Goal: Find specific page/section: Find specific page/section

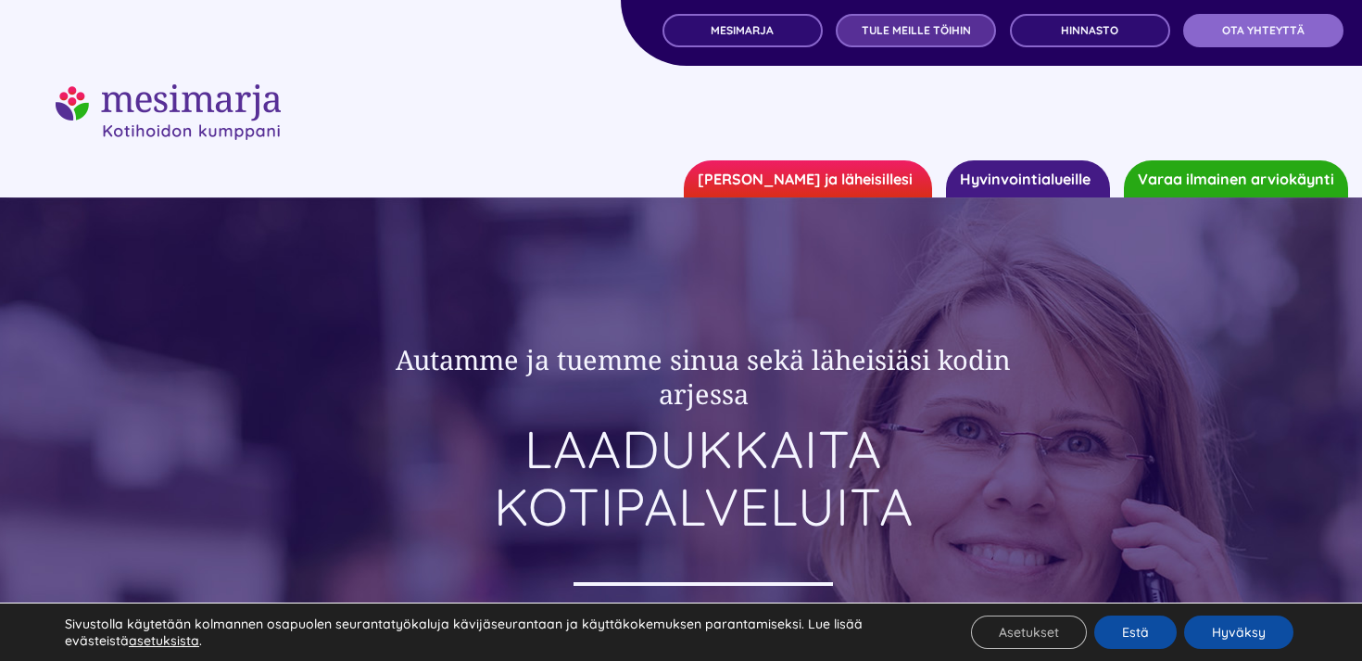
click at [903, 31] on span "TULE MEILLE TÖIHIN" at bounding box center [916, 30] width 109 height 13
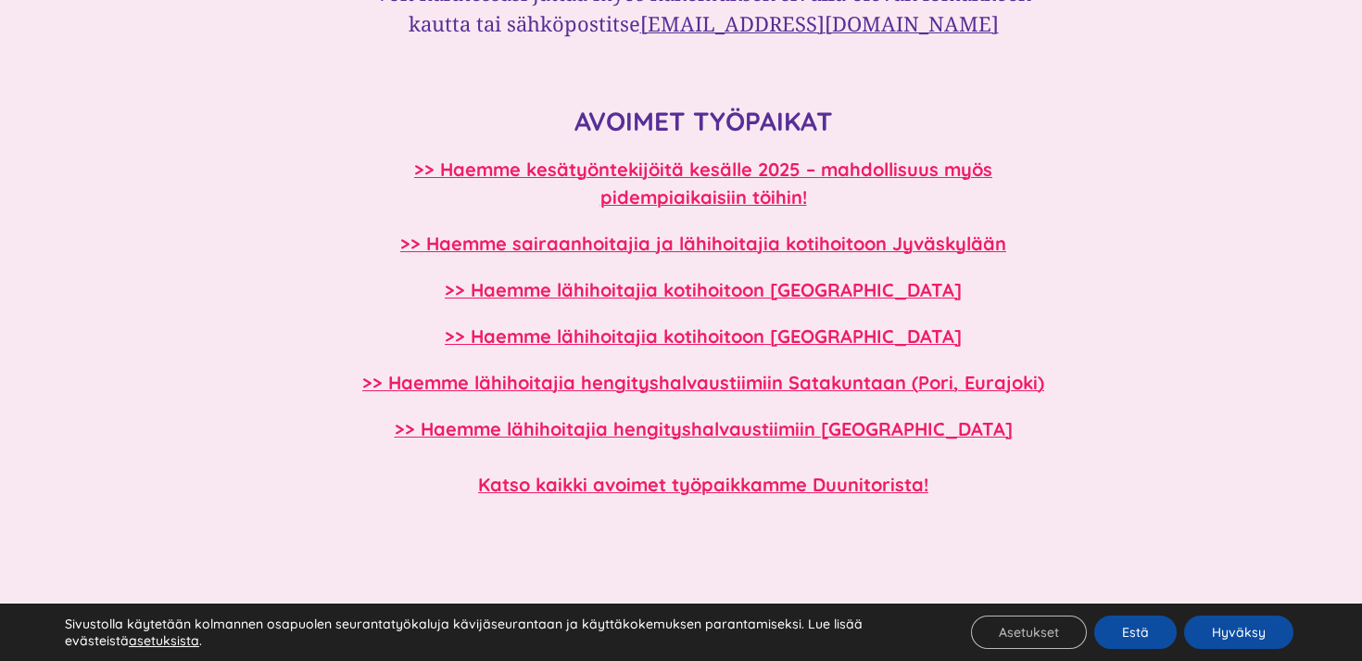
scroll to position [1633, 0]
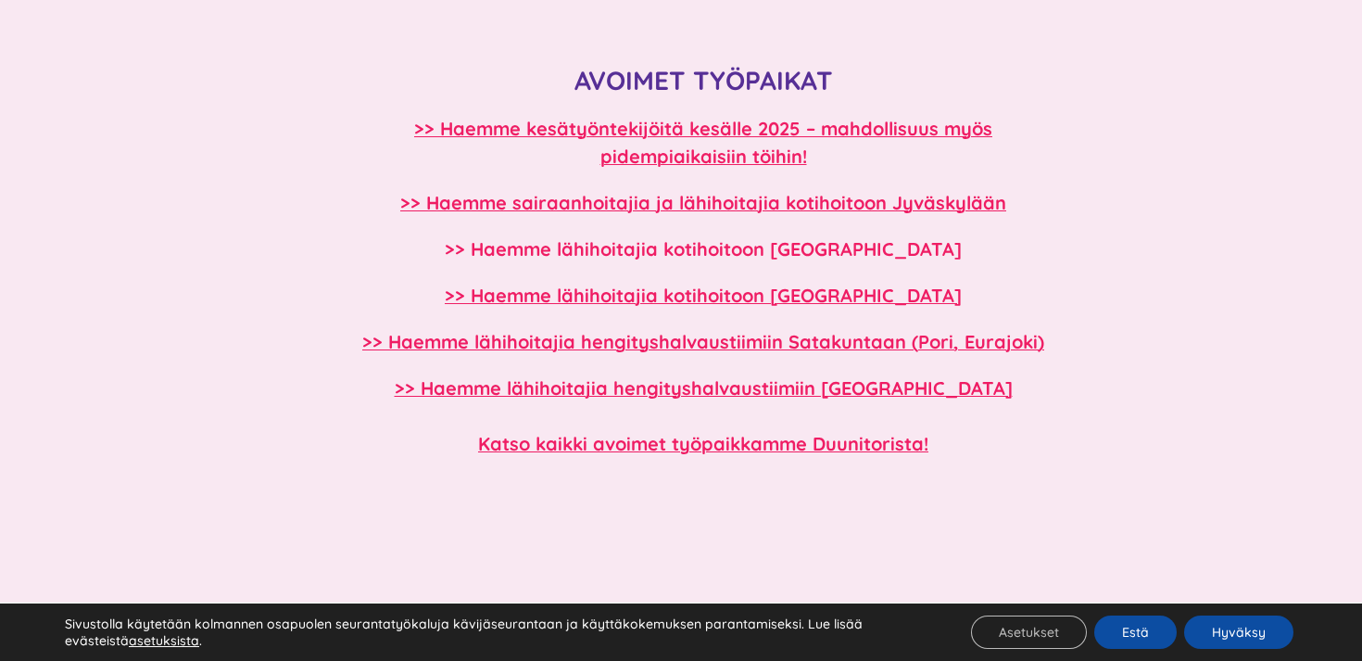
click at [777, 256] on b ">> Haemme lähihoitajia kotihoitoon [GEOGRAPHIC_DATA]" at bounding box center [703, 248] width 517 height 23
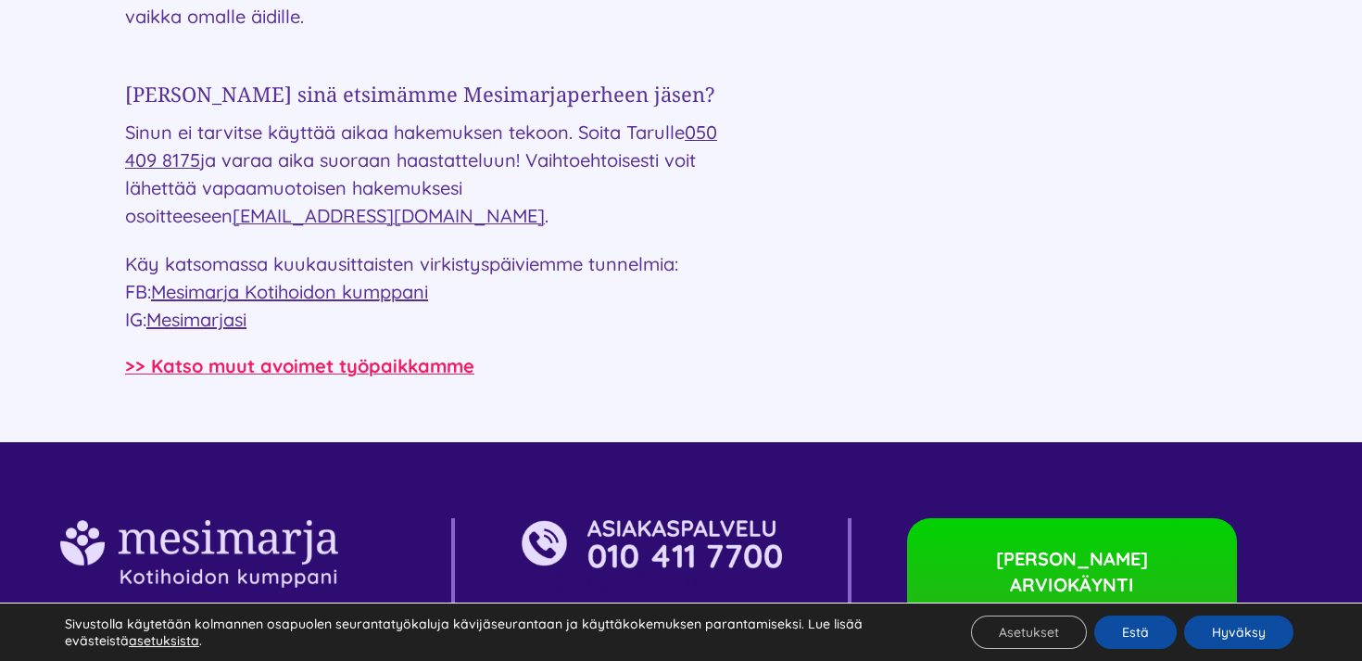
scroll to position [2821, 0]
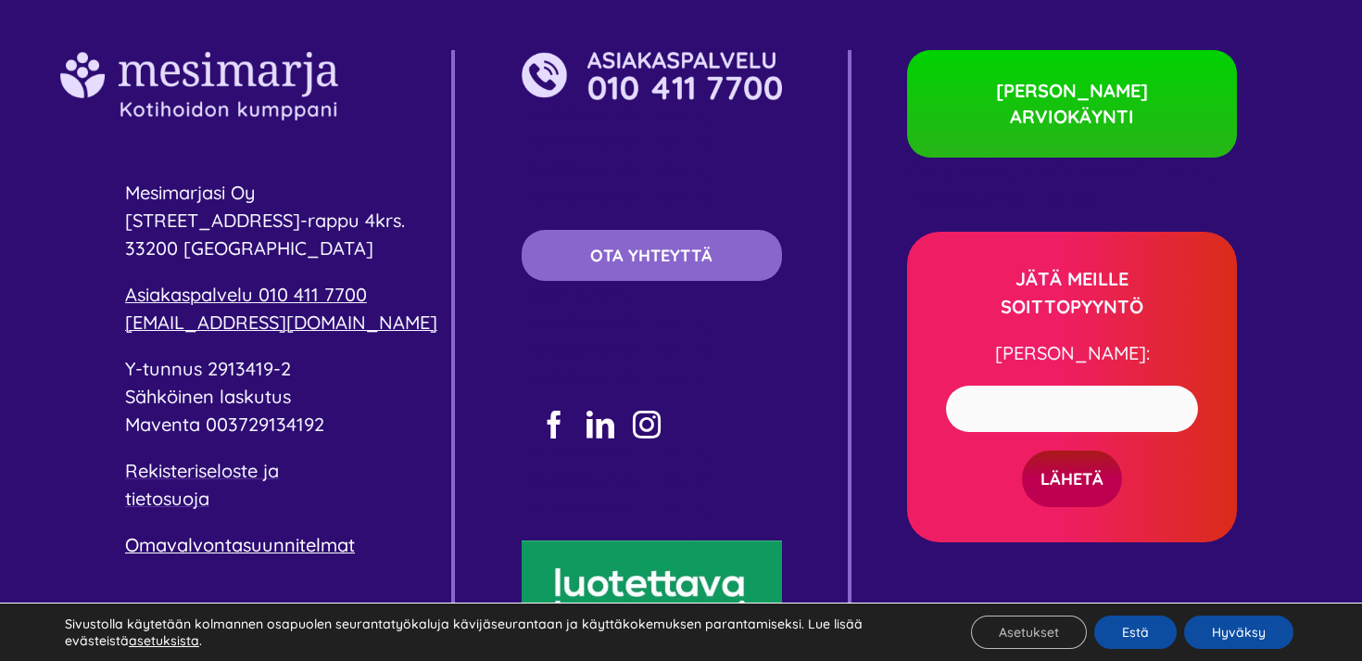
scroll to position [9451, 0]
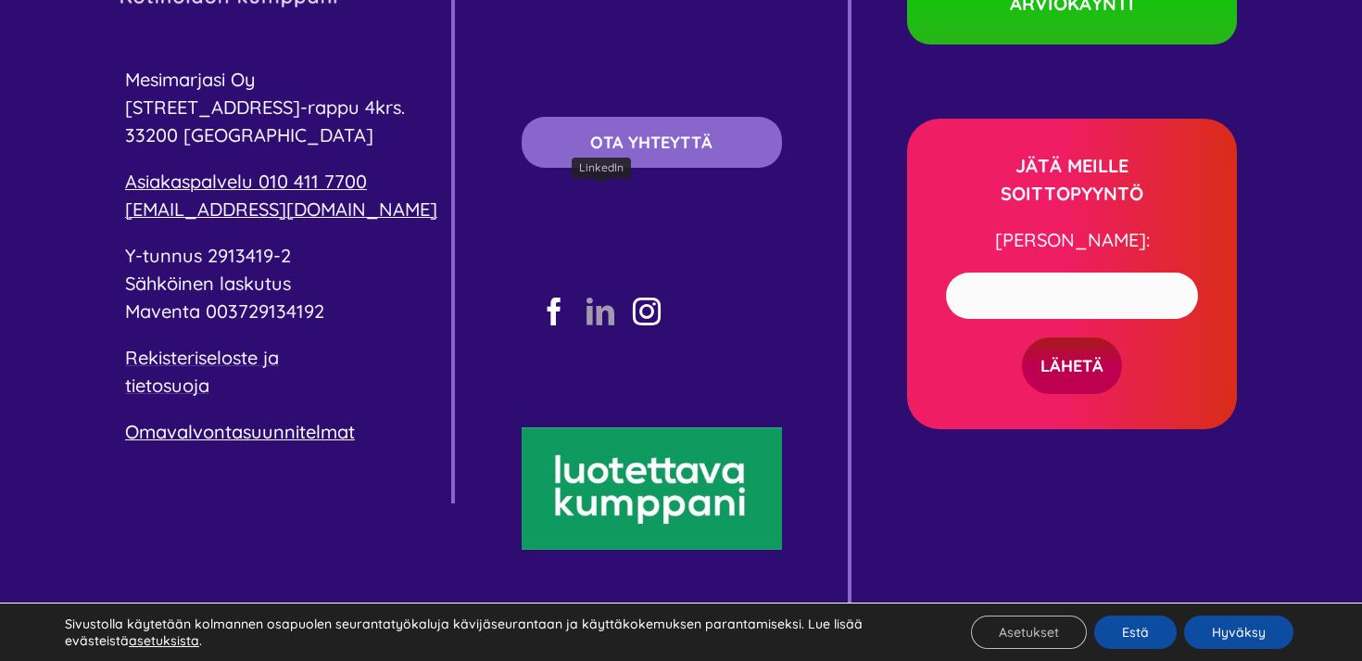
click at [598, 297] on link "linkedin" at bounding box center [600, 311] width 28 height 28
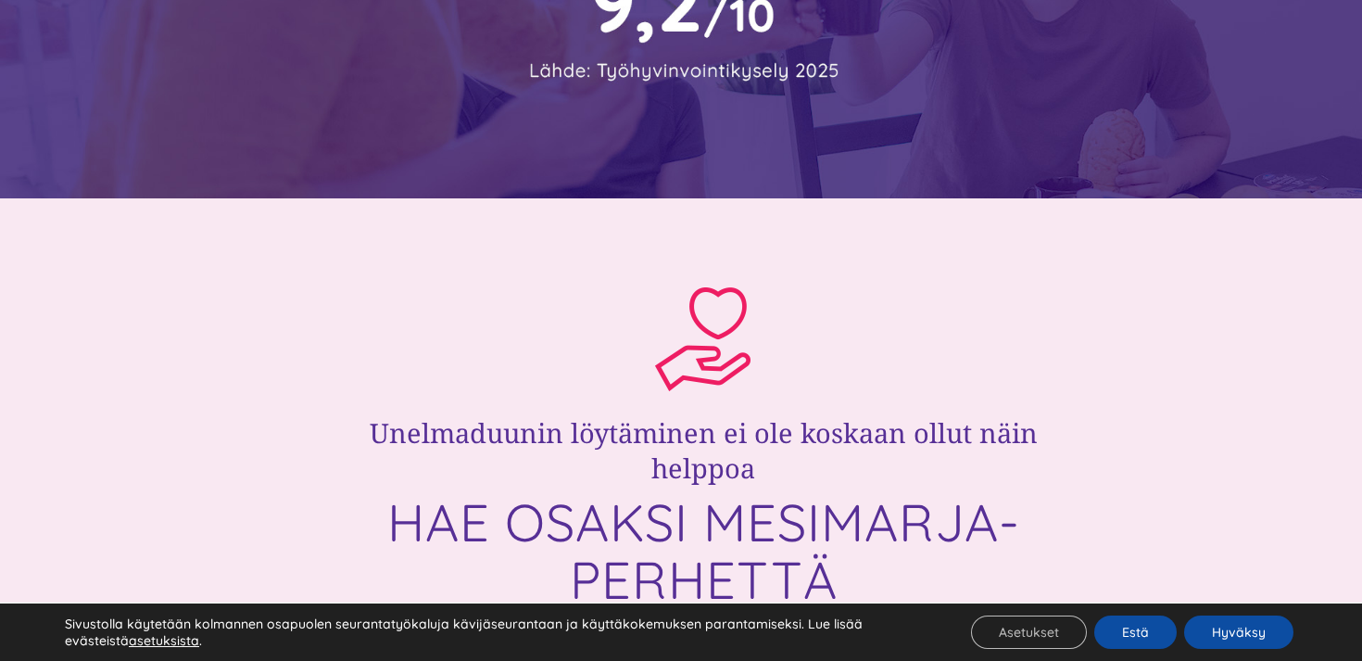
scroll to position [0, 0]
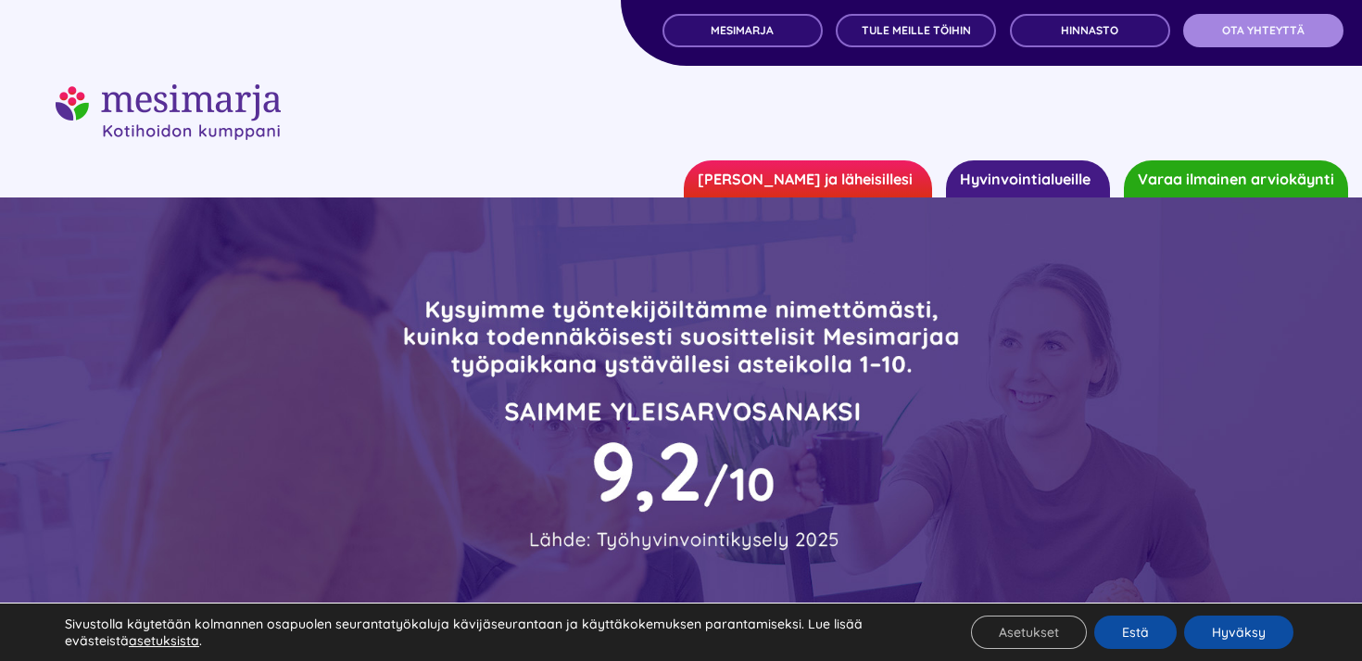
click at [1232, 30] on span "OTA YHTEYTTÄ" at bounding box center [1263, 30] width 82 height 13
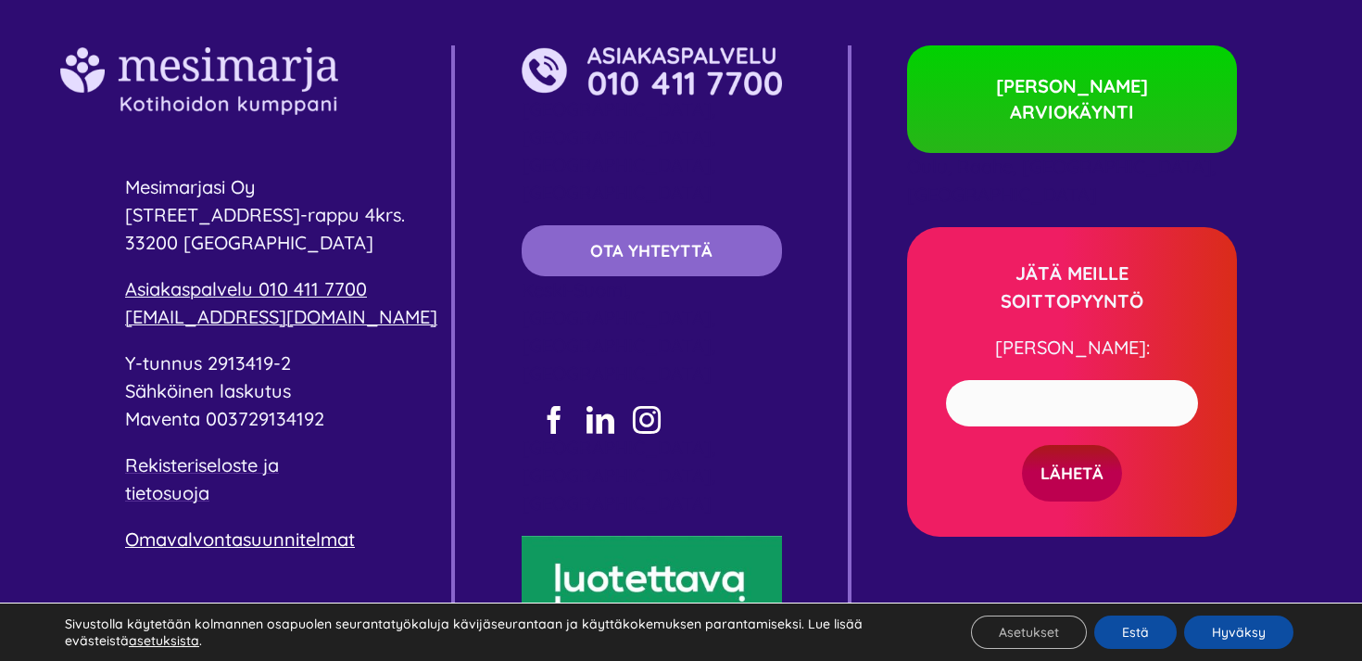
scroll to position [3743, 0]
